Goal: Information Seeking & Learning: Learn about a topic

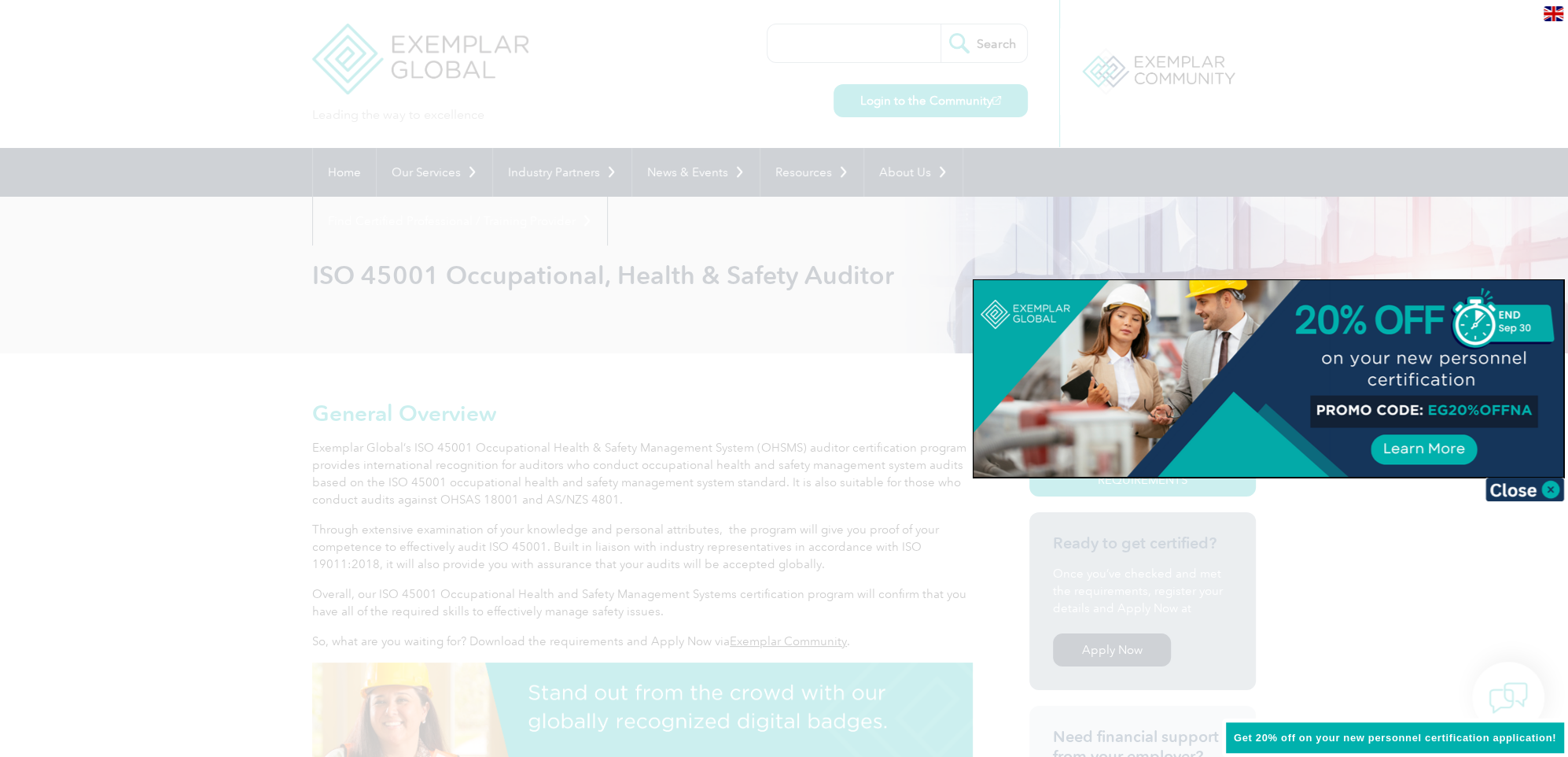
click at [1565, 494] on div at bounding box center [784, 378] width 1568 height 757
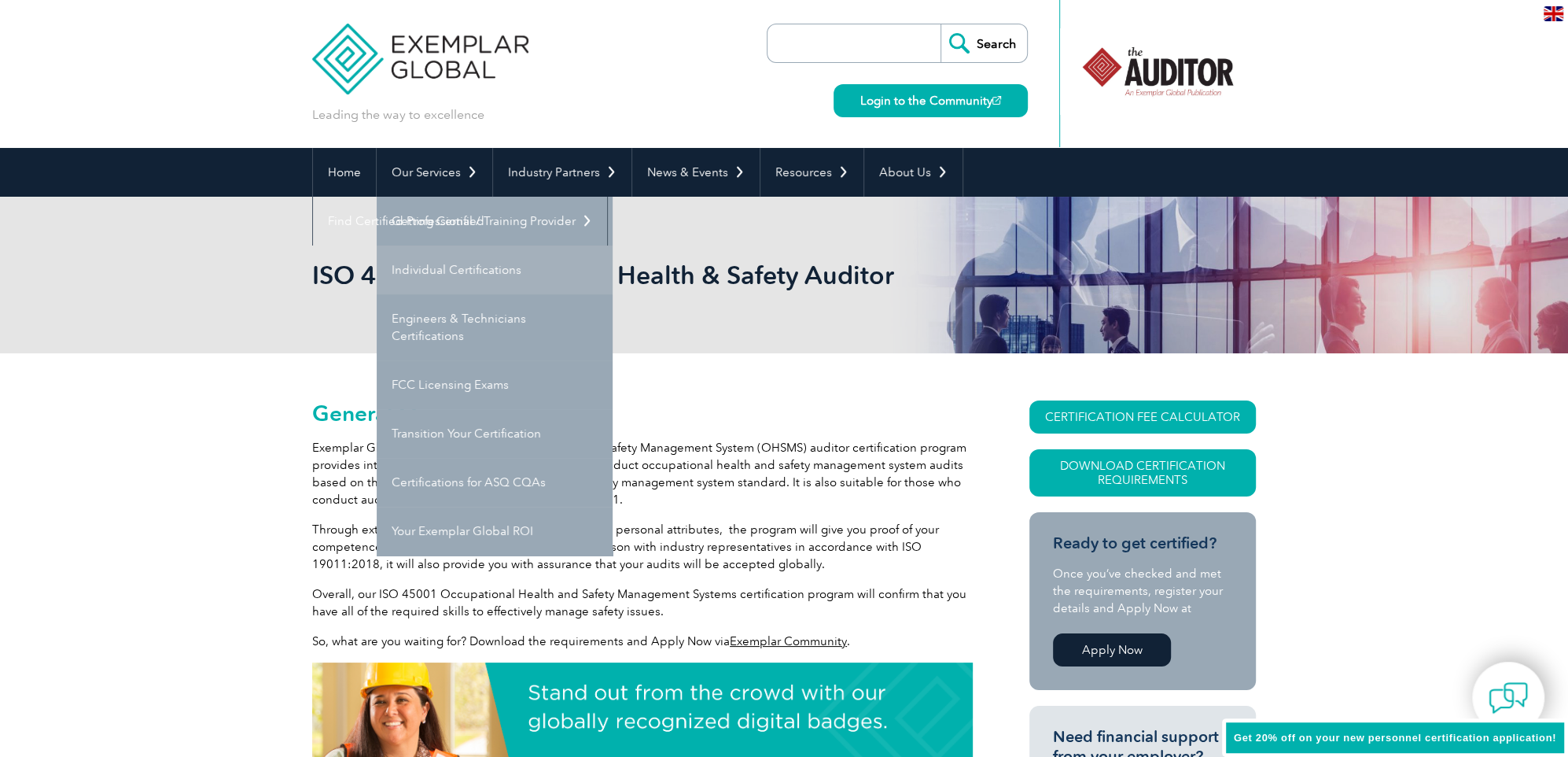
click at [548, 267] on link "Individual Certifications" at bounding box center [494, 269] width 236 height 49
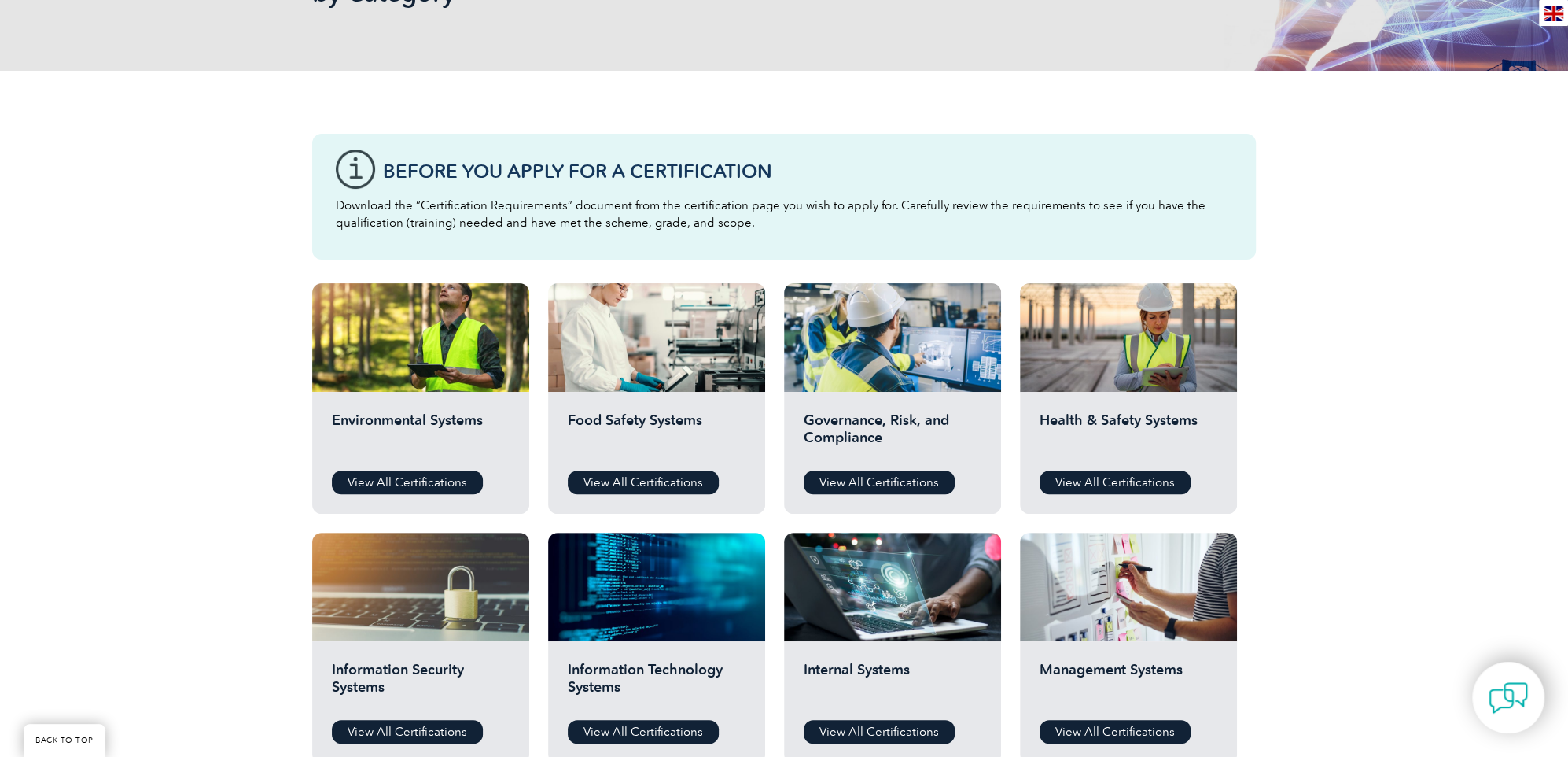
scroll to position [315, 0]
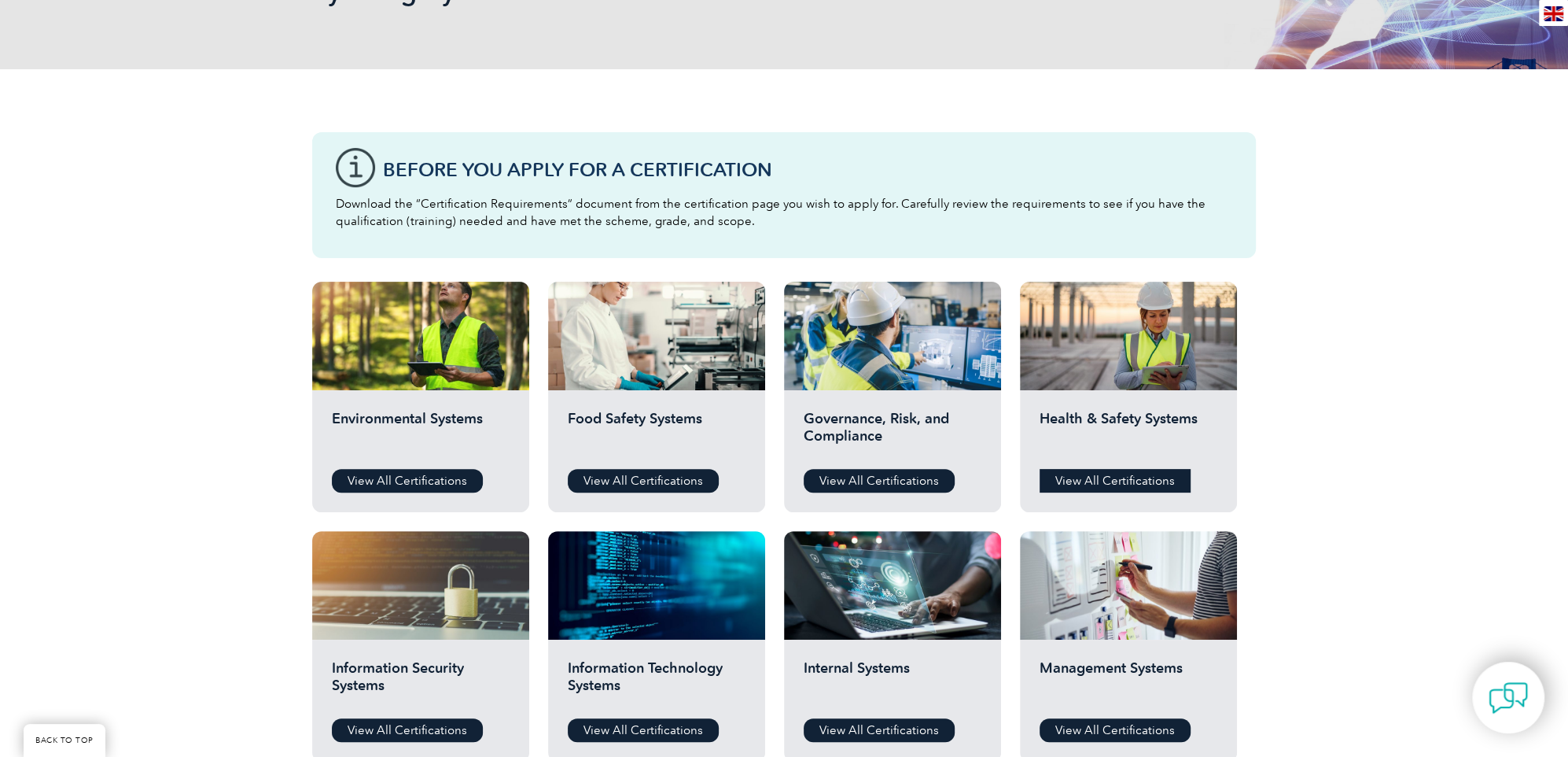
click at [1141, 482] on link "View All Certifications" at bounding box center [1115, 480] width 151 height 24
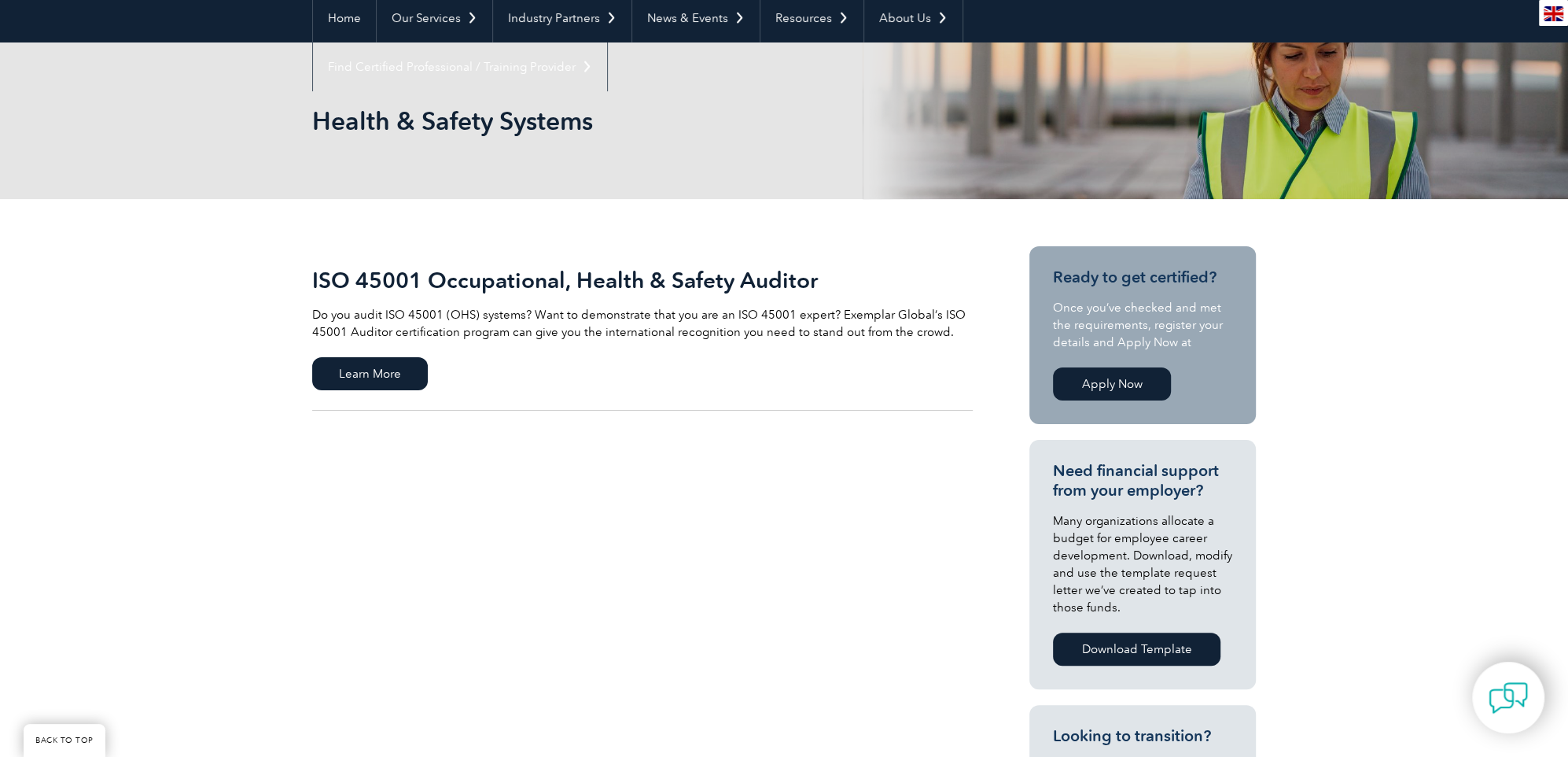
scroll to position [156, 0]
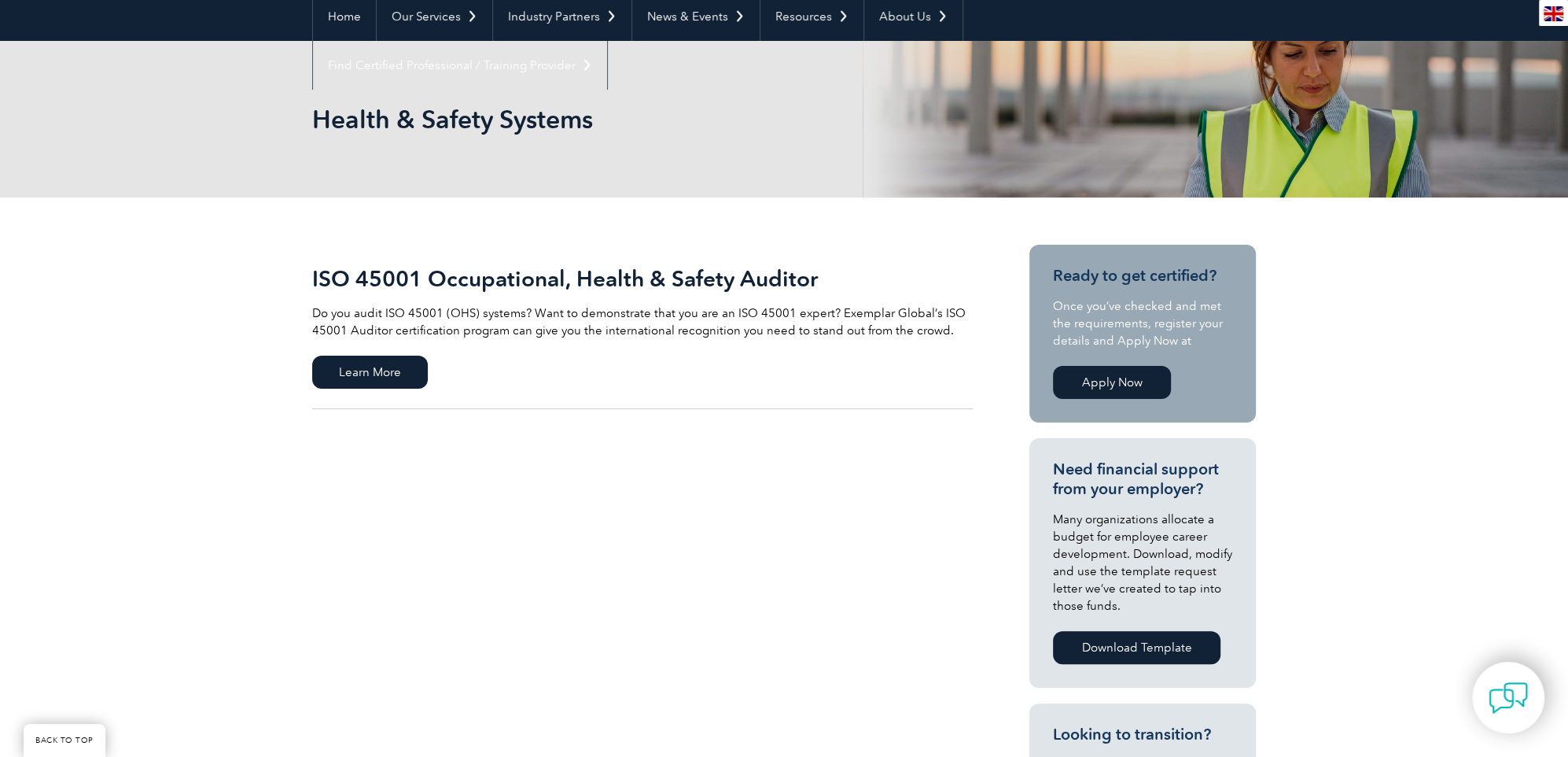
click at [699, 295] on div "ISO 45001 Occupational, Health & Safety Auditor Do you audit ISO 45001 (OHS) sy…" at bounding box center [642, 302] width 660 height 73
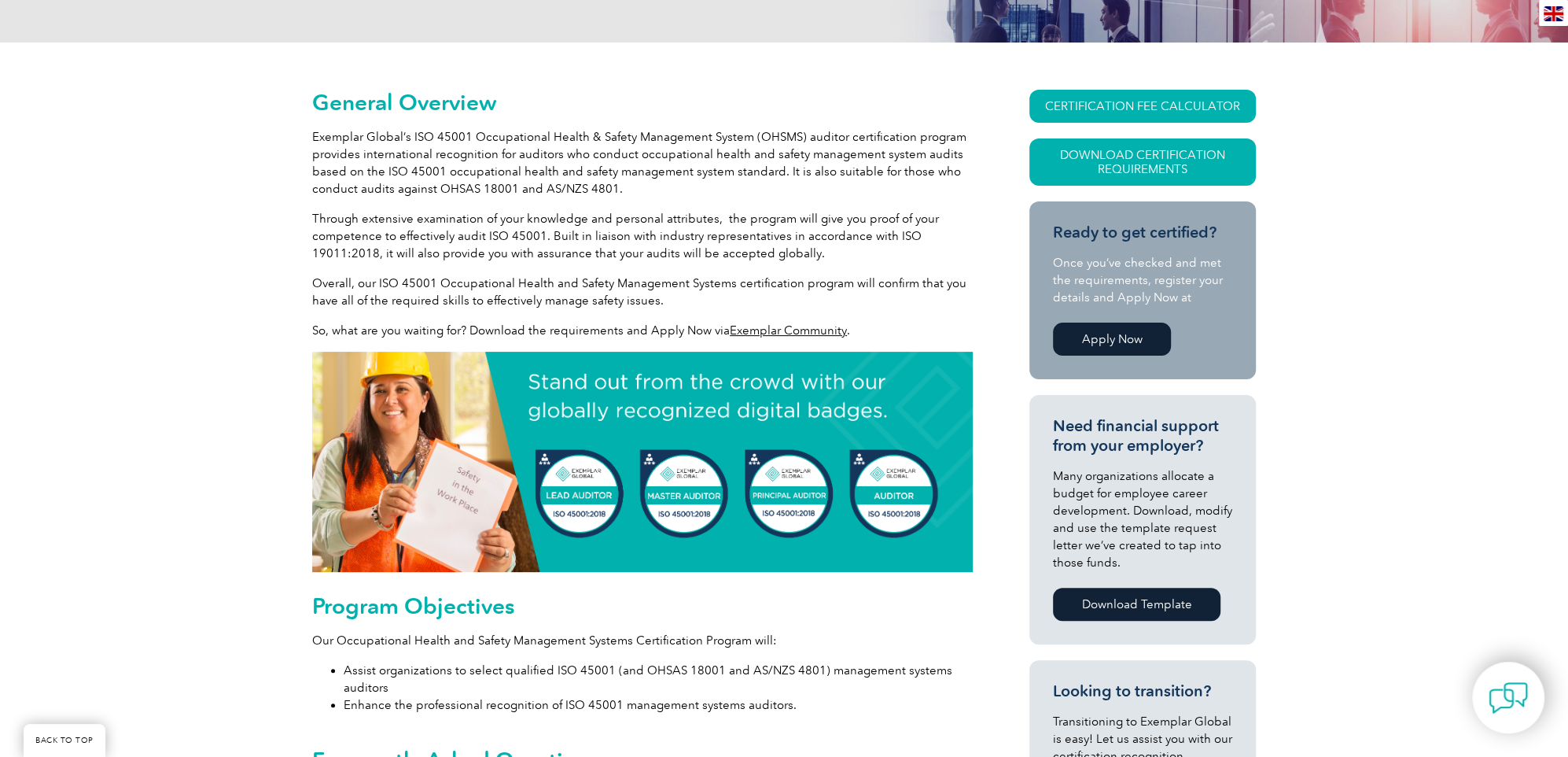
scroll to position [311, 0]
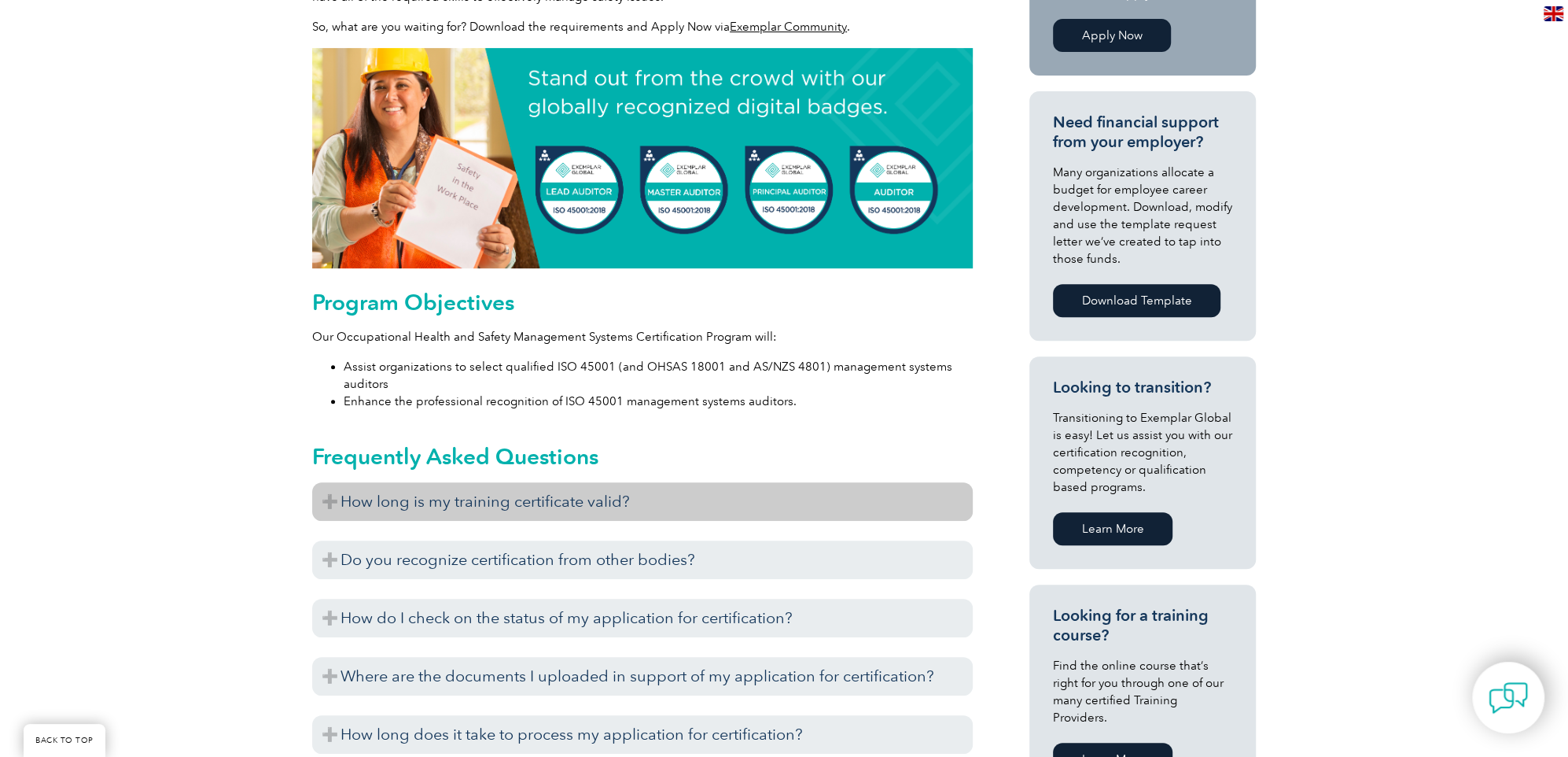
click at [571, 483] on h3 "How long is my training certificate valid?" at bounding box center [642, 501] width 660 height 39
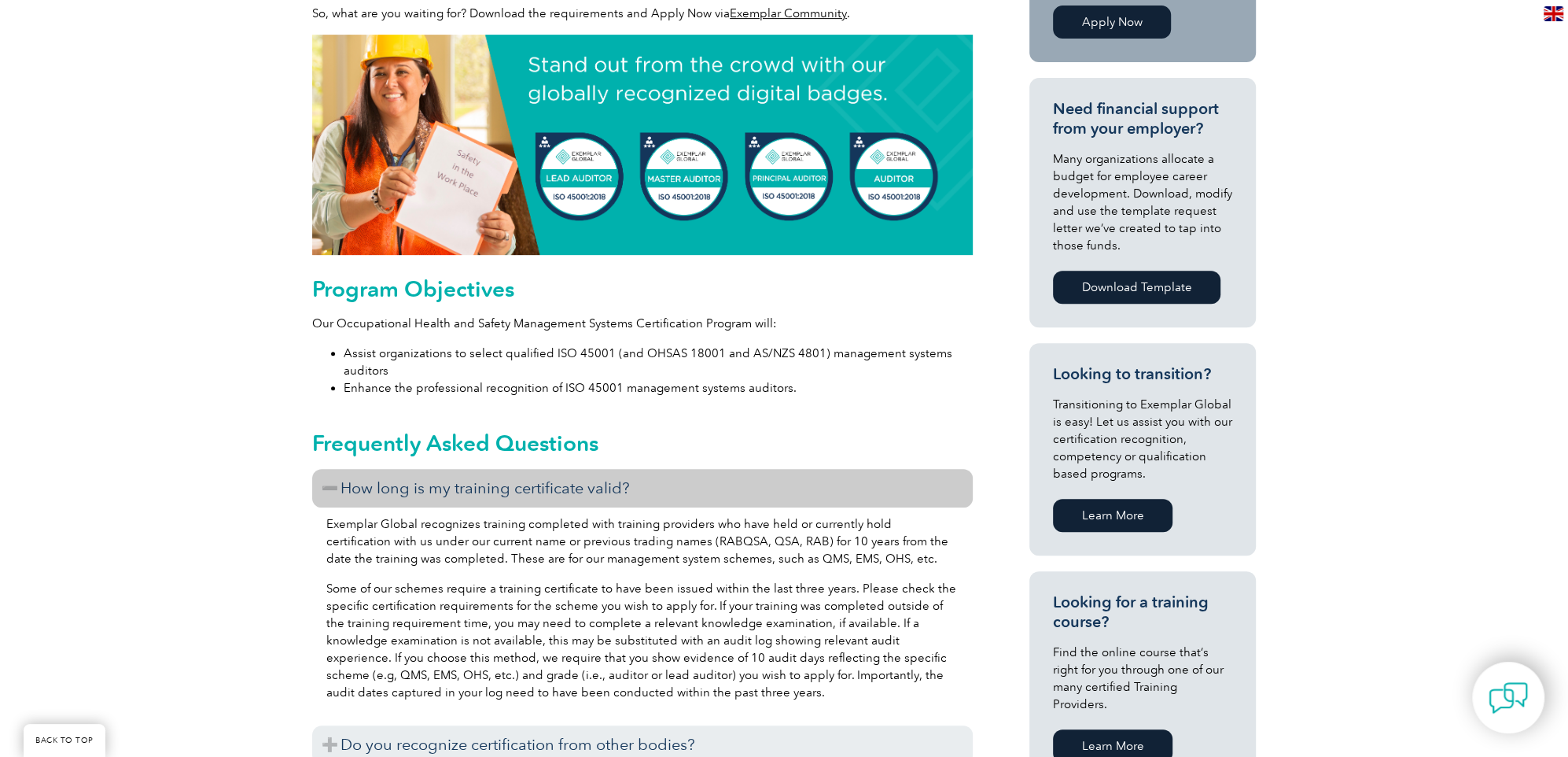
scroll to position [629, 0]
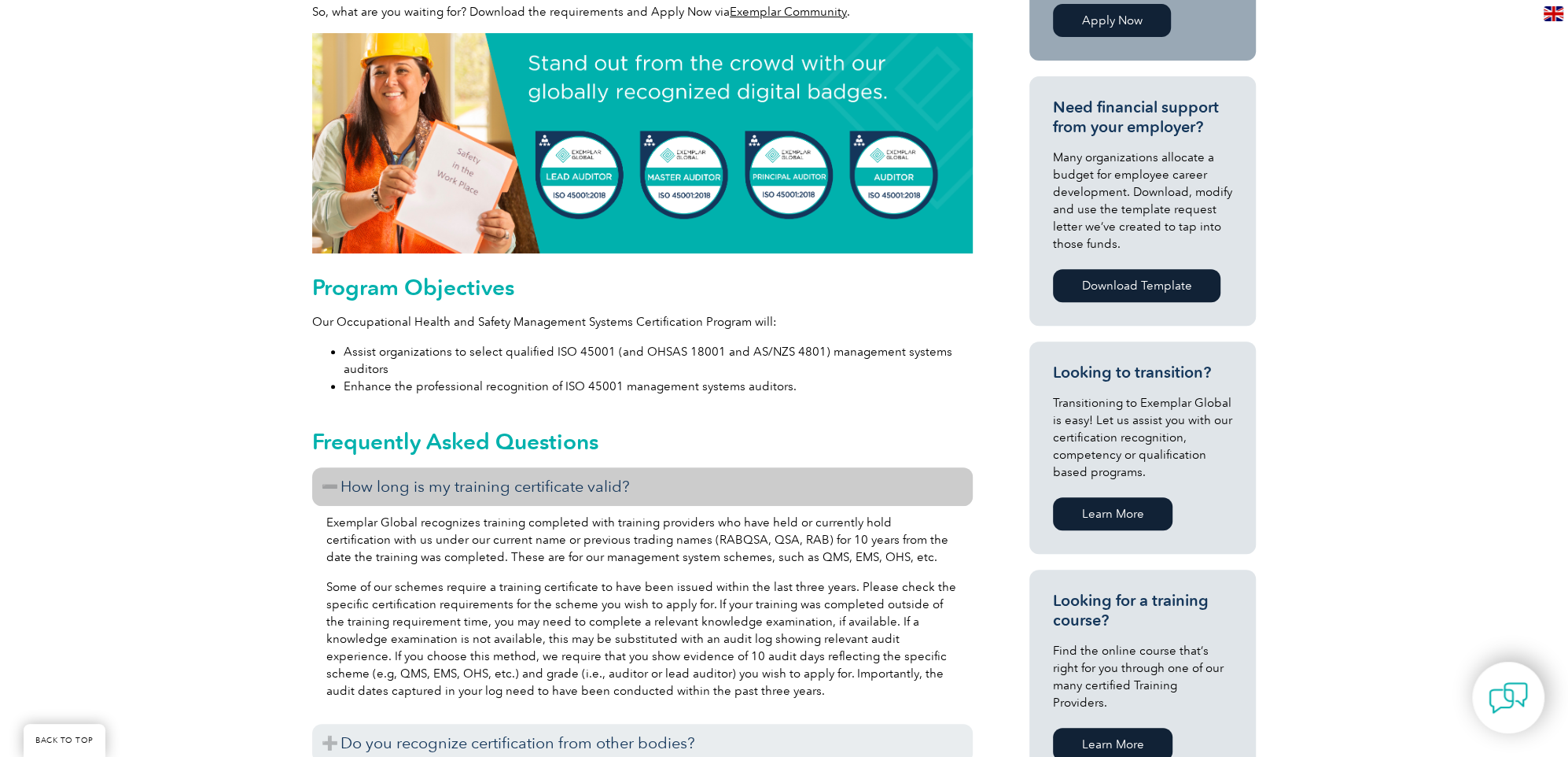
click at [581, 471] on h3 "How long is my training certificate valid?" at bounding box center [642, 486] width 660 height 39
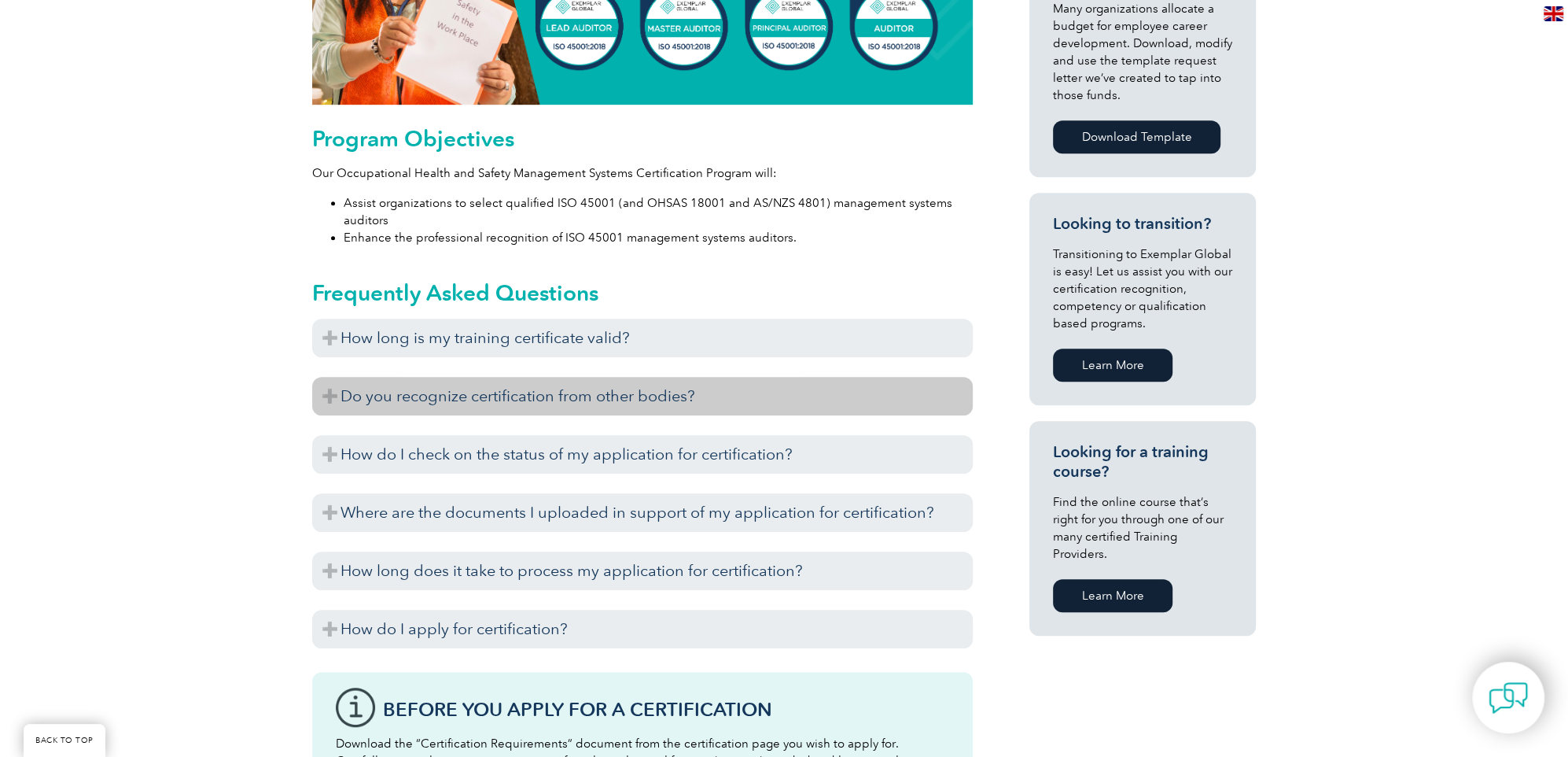
click at [651, 385] on h3 "Do you recognize certification from other bodies?" at bounding box center [642, 395] width 660 height 39
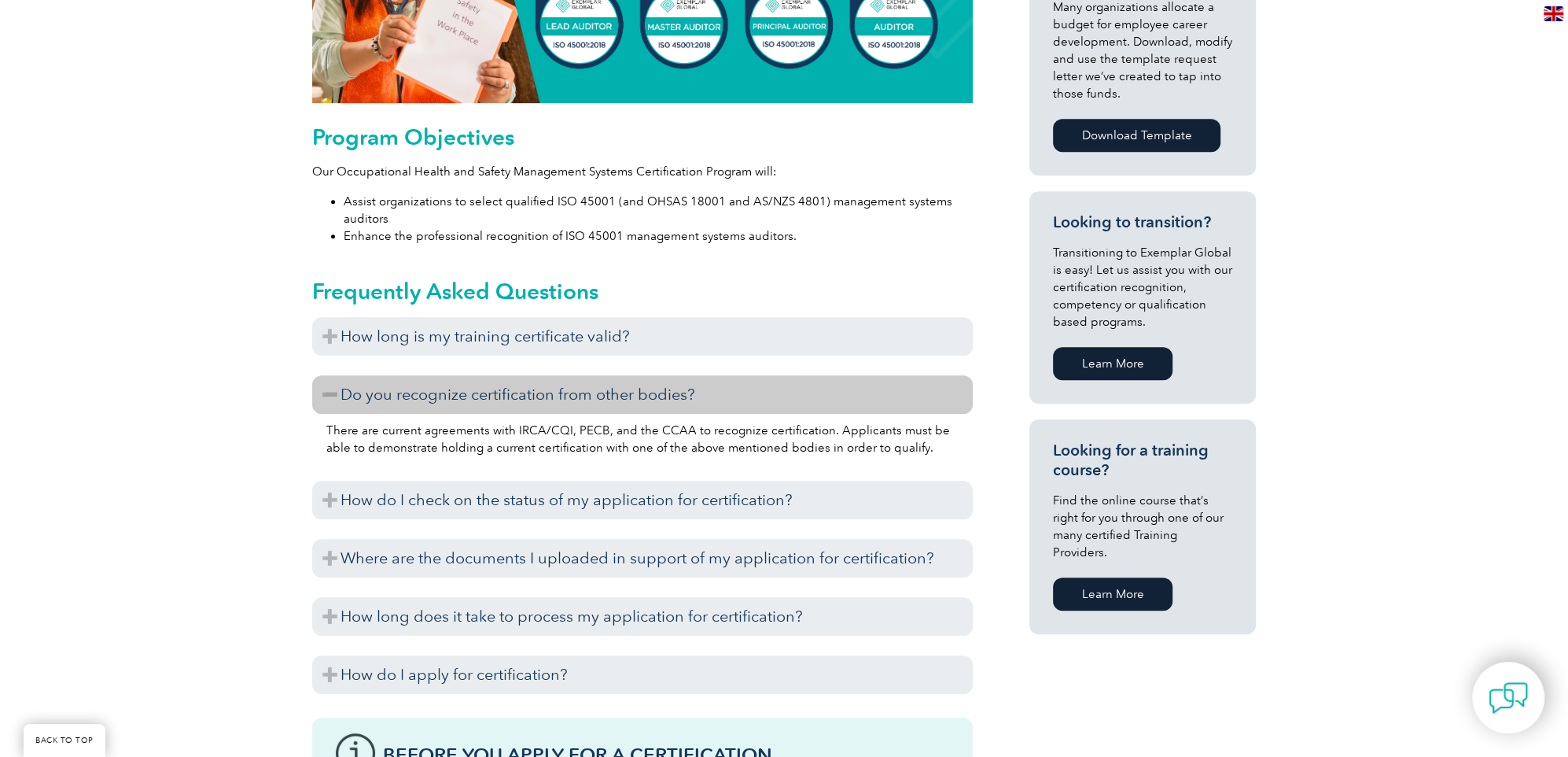
click at [643, 390] on h3 "Do you recognize certification from other bodies?" at bounding box center [642, 395] width 660 height 39
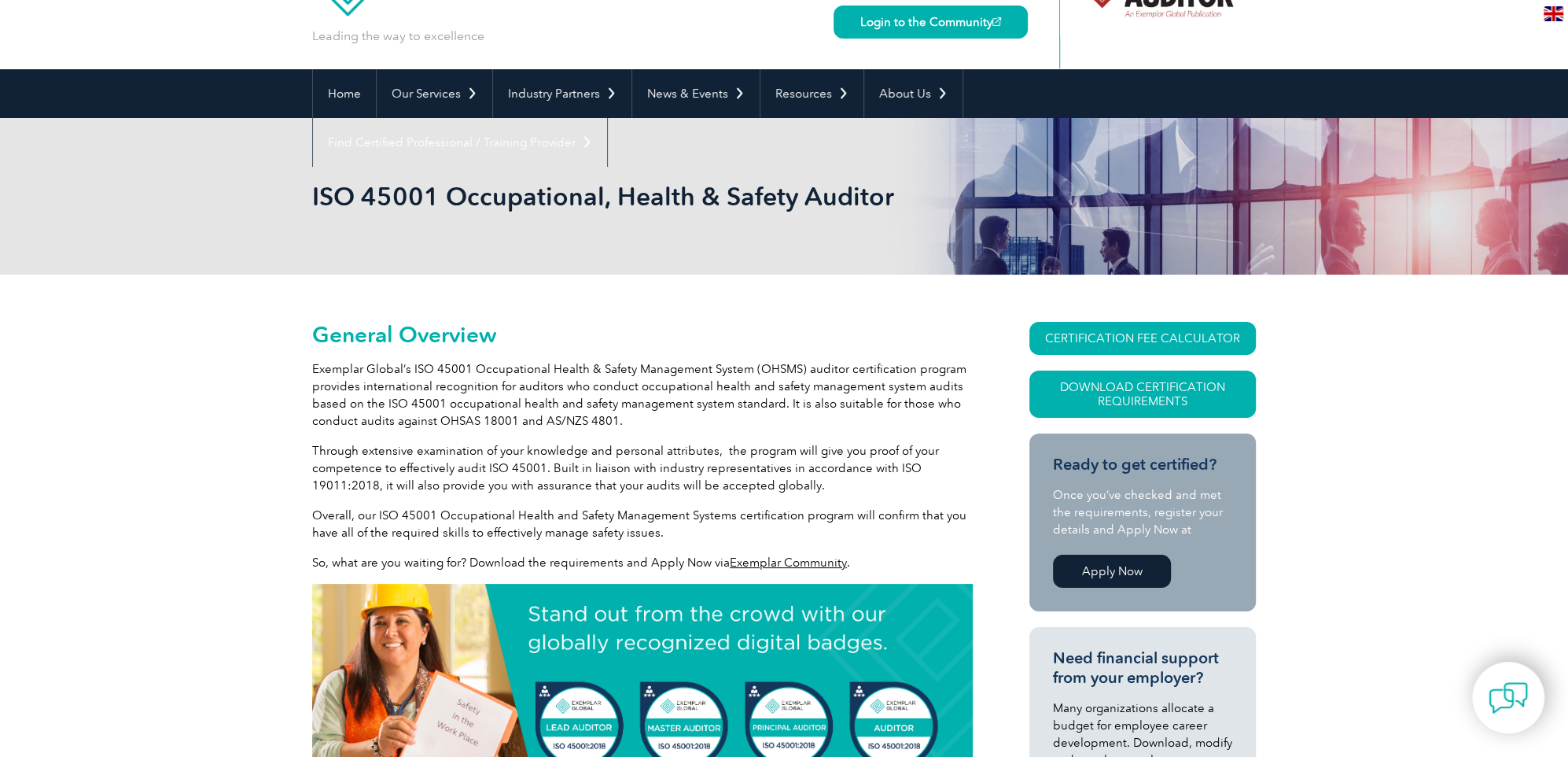
scroll to position [0, 0]
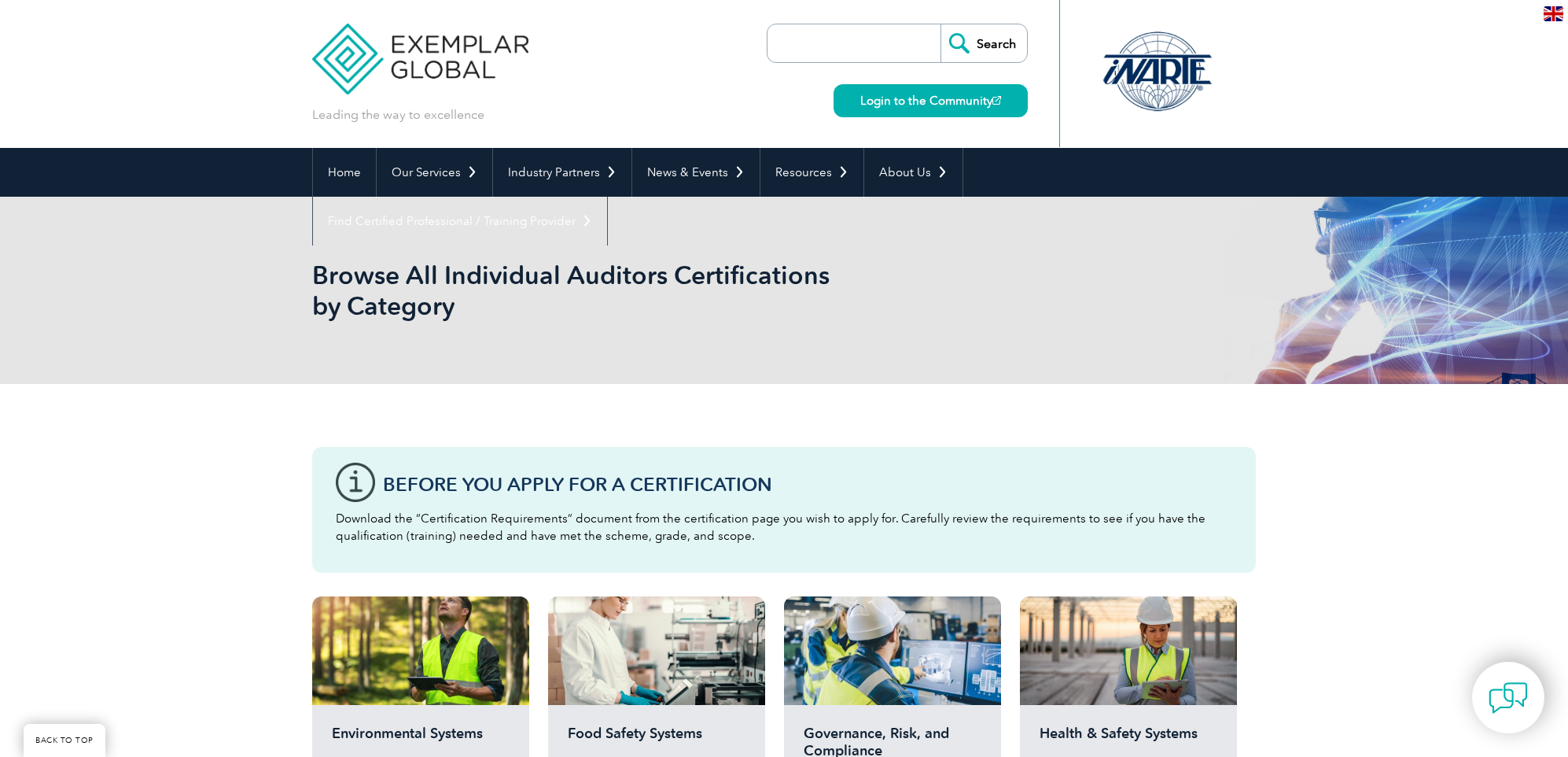
scroll to position [315, 0]
